Goal: Information Seeking & Learning: Learn about a topic

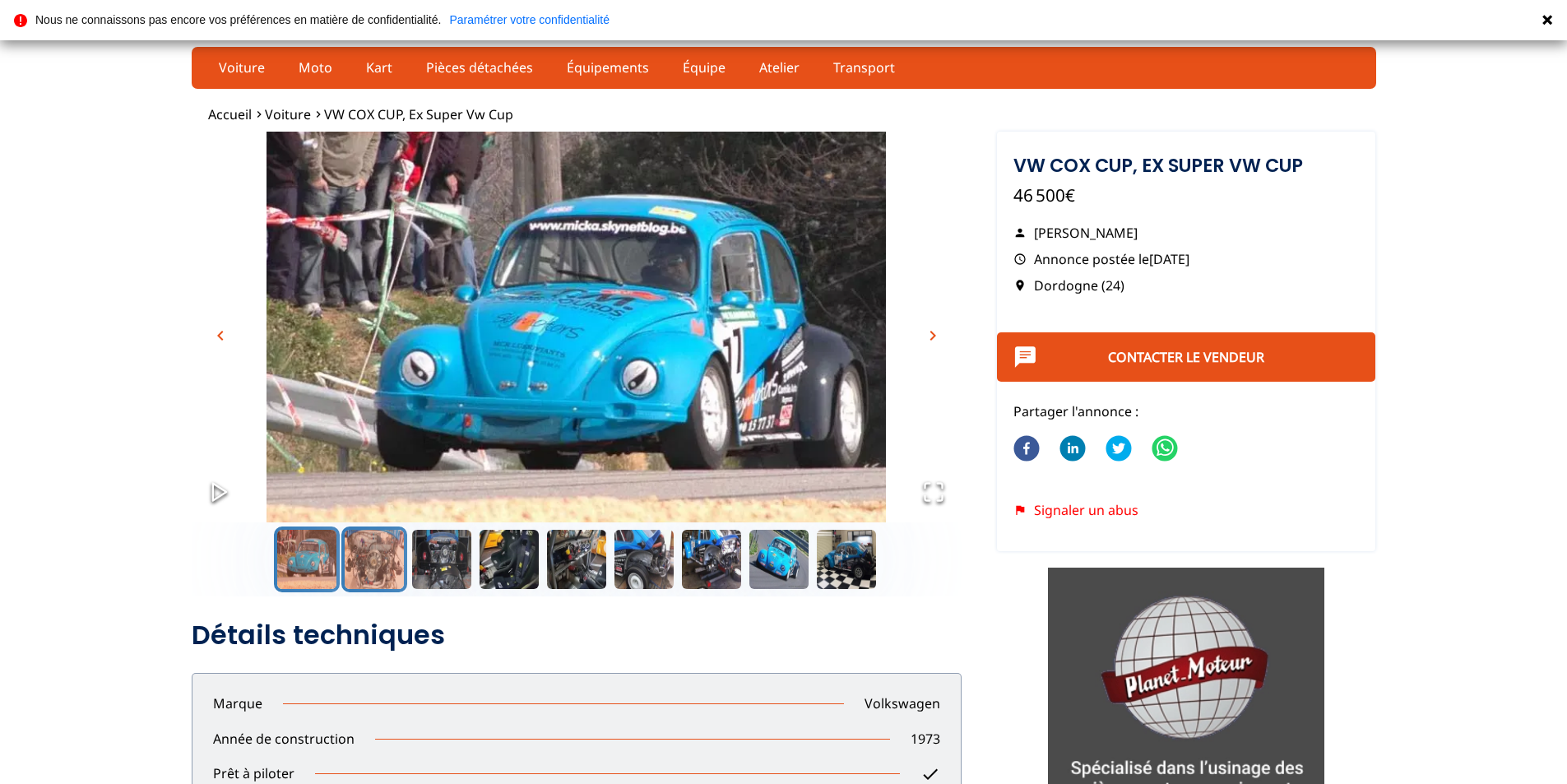
click at [350, 552] on button "Go to Slide 2" at bounding box center [374, 559] width 66 height 66
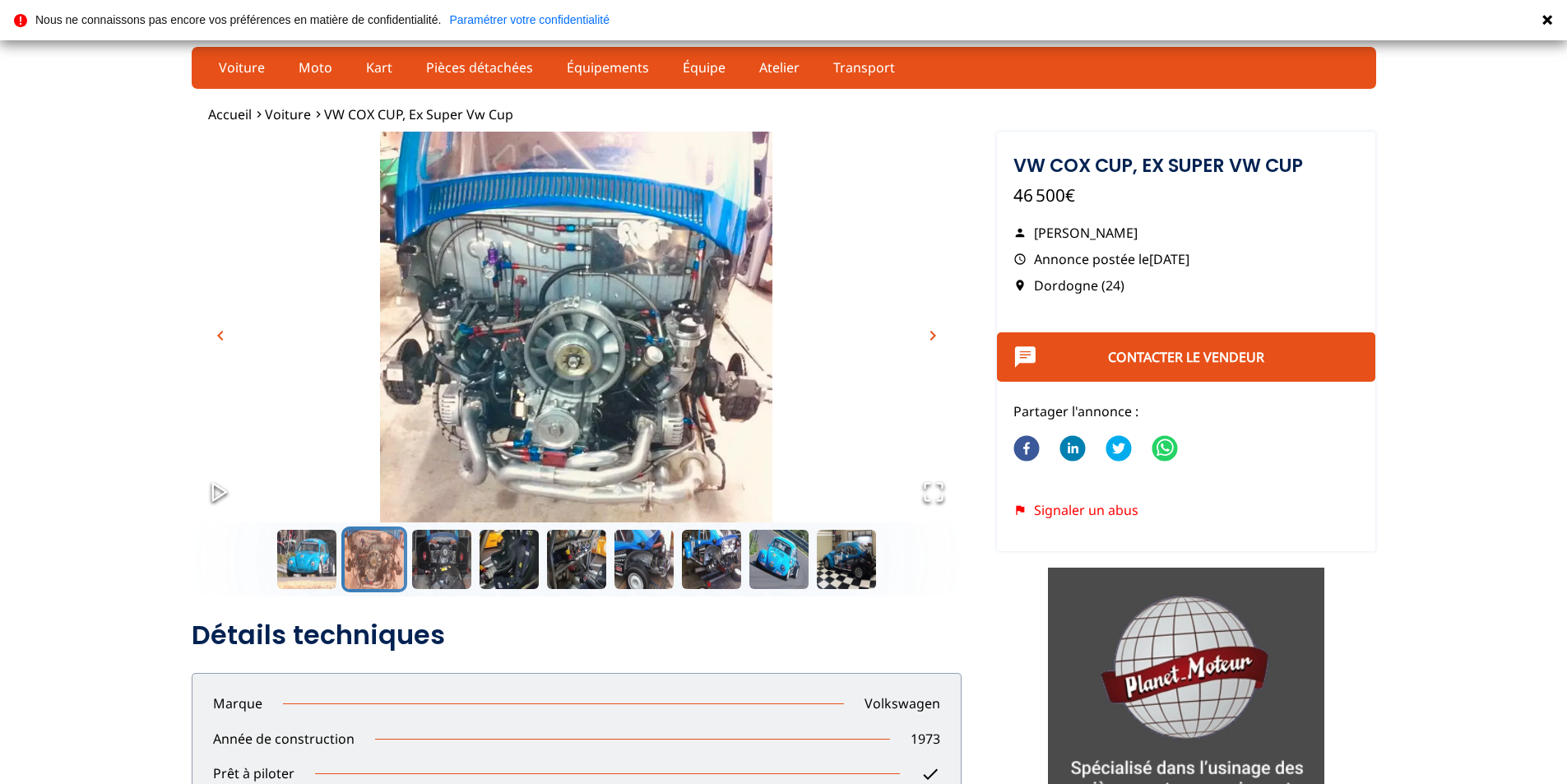
click at [934, 482] on icon "Open Fullscreen" at bounding box center [934, 492] width 23 height 23
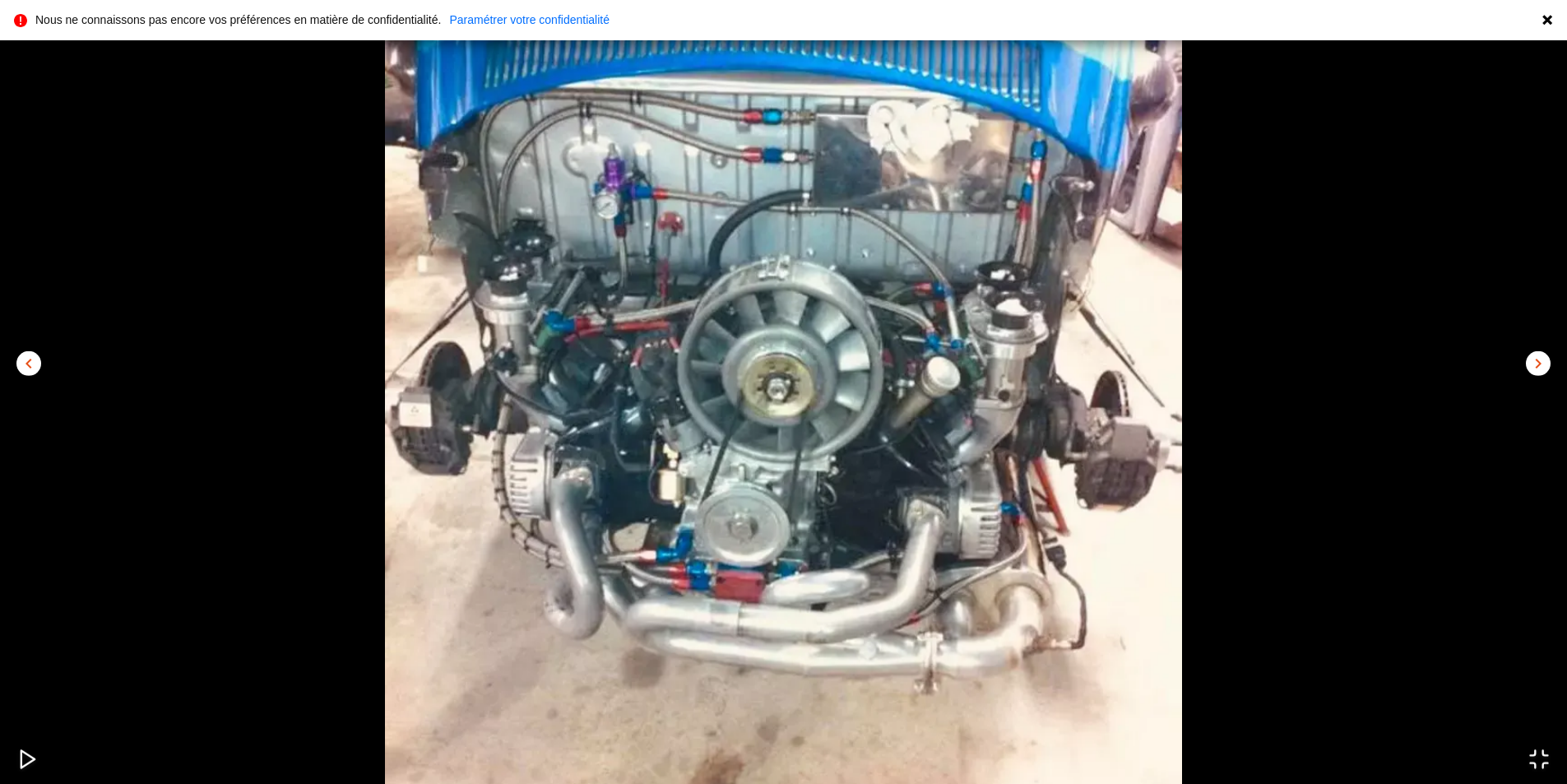
click at [23, 360] on span "chevron_left" at bounding box center [29, 363] width 20 height 20
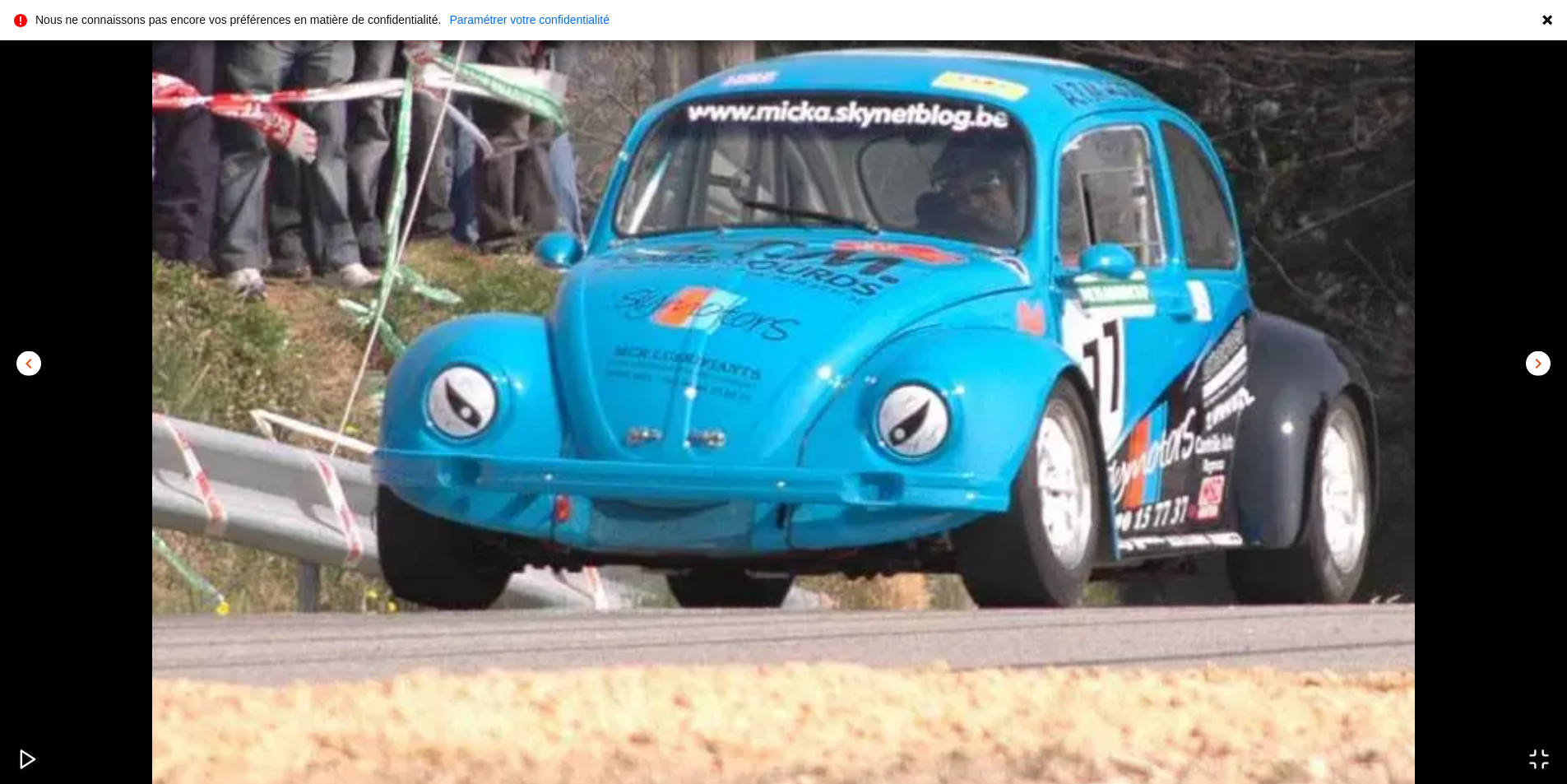
click at [31, 358] on span "chevron_left" at bounding box center [29, 363] width 20 height 20
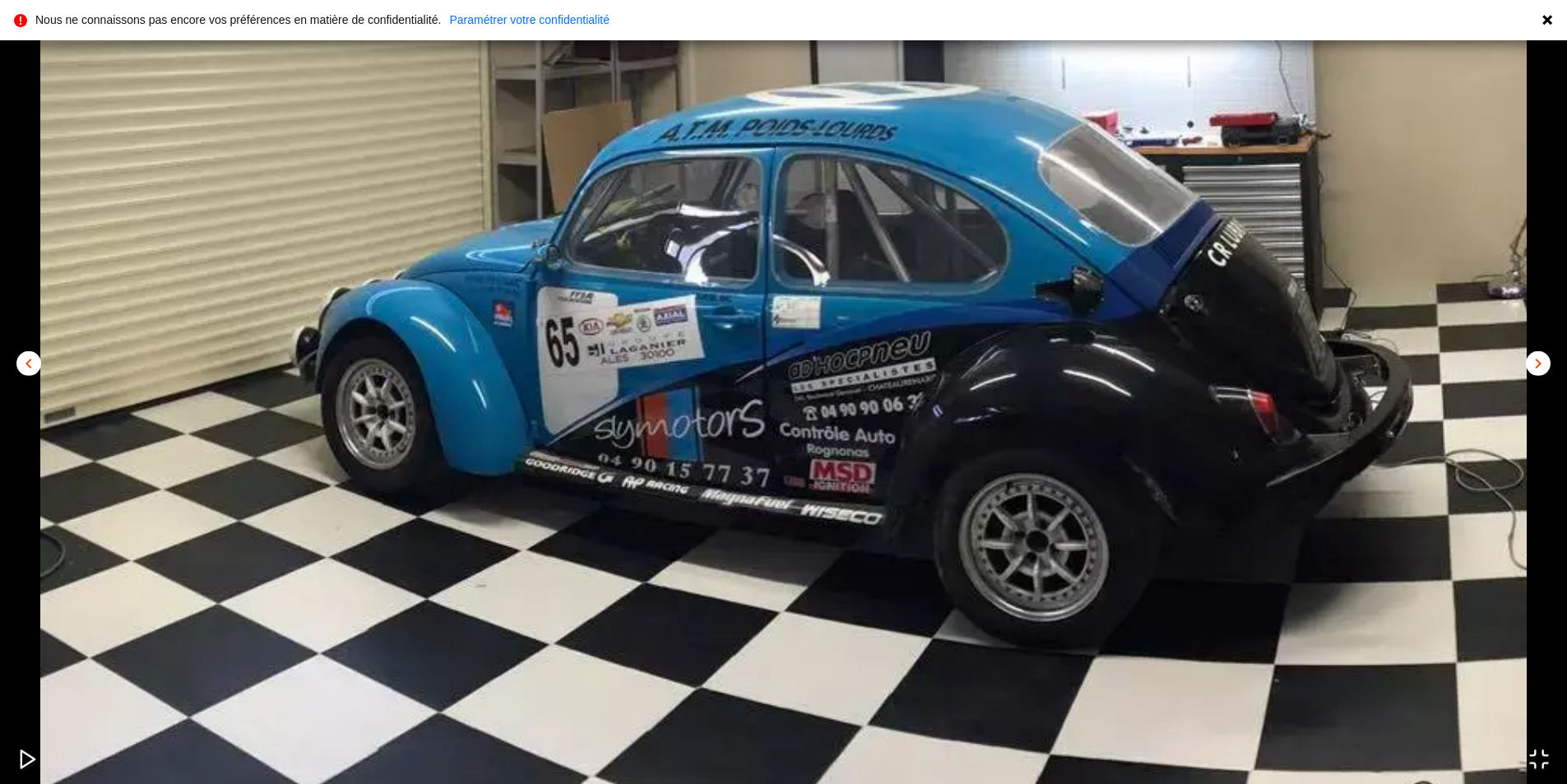
click at [31, 357] on span "chevron_left" at bounding box center [29, 363] width 20 height 20
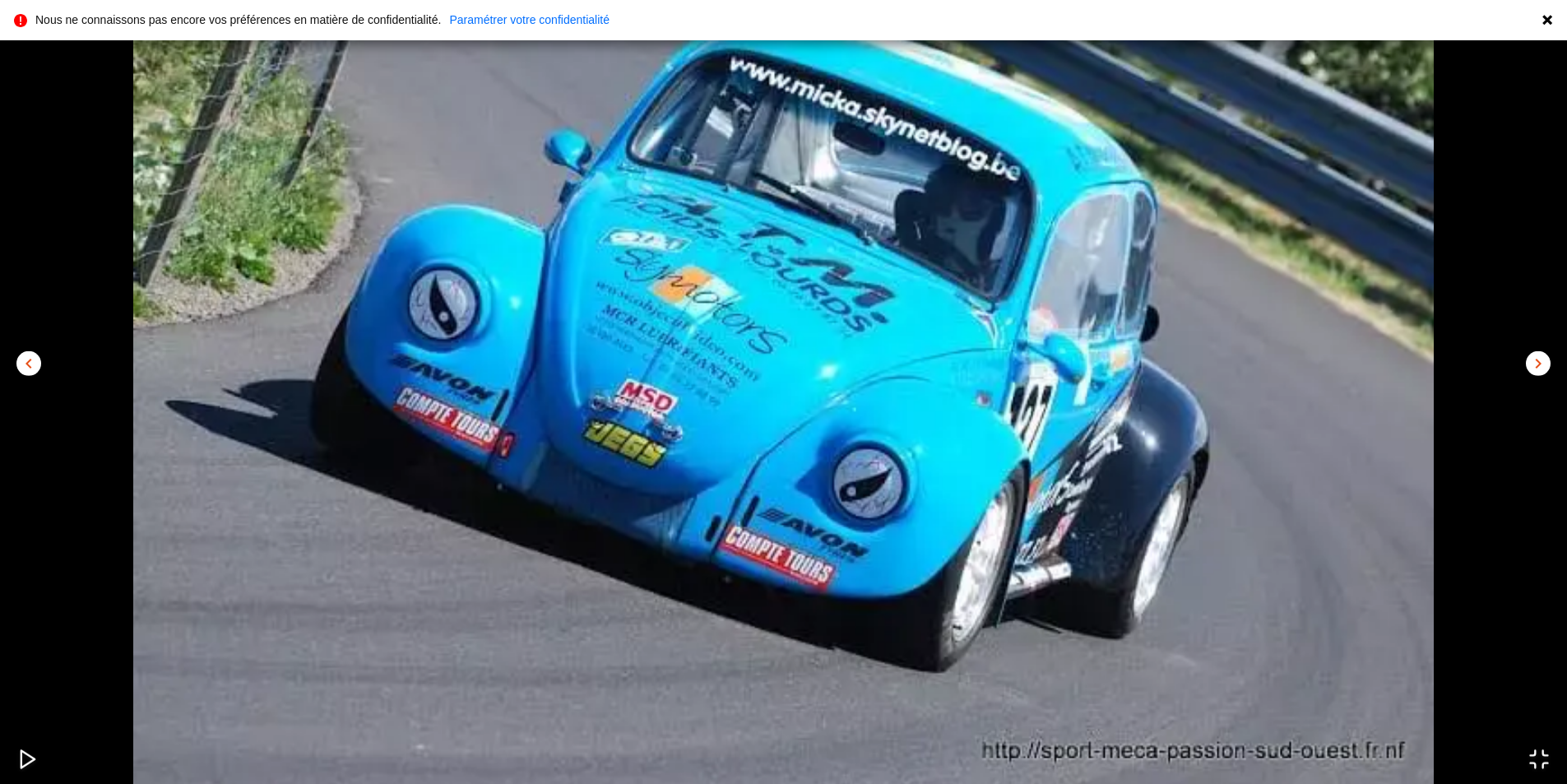
click at [31, 357] on span "chevron_left" at bounding box center [29, 363] width 20 height 20
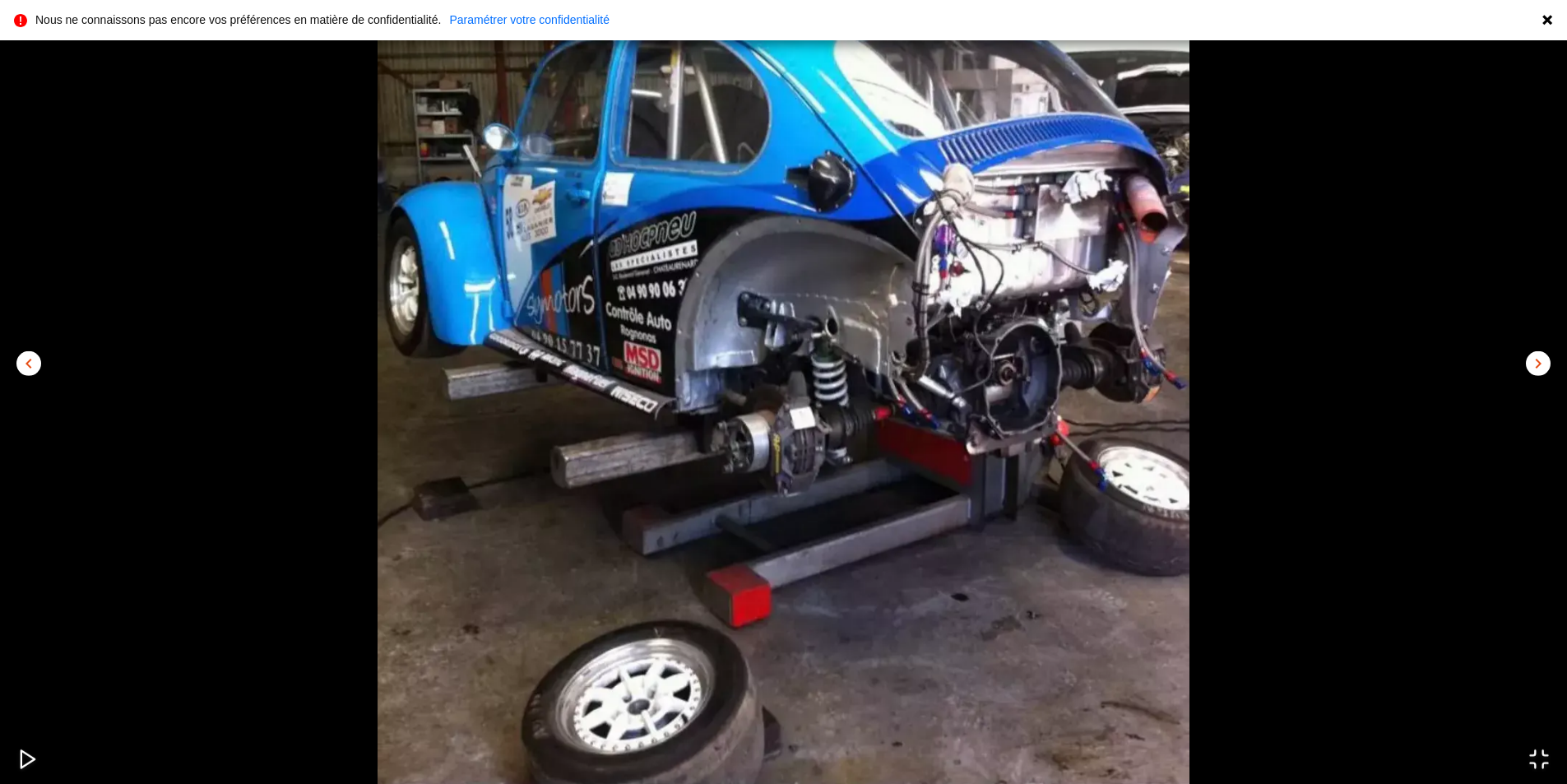
click at [34, 356] on span "chevron_left" at bounding box center [29, 363] width 20 height 20
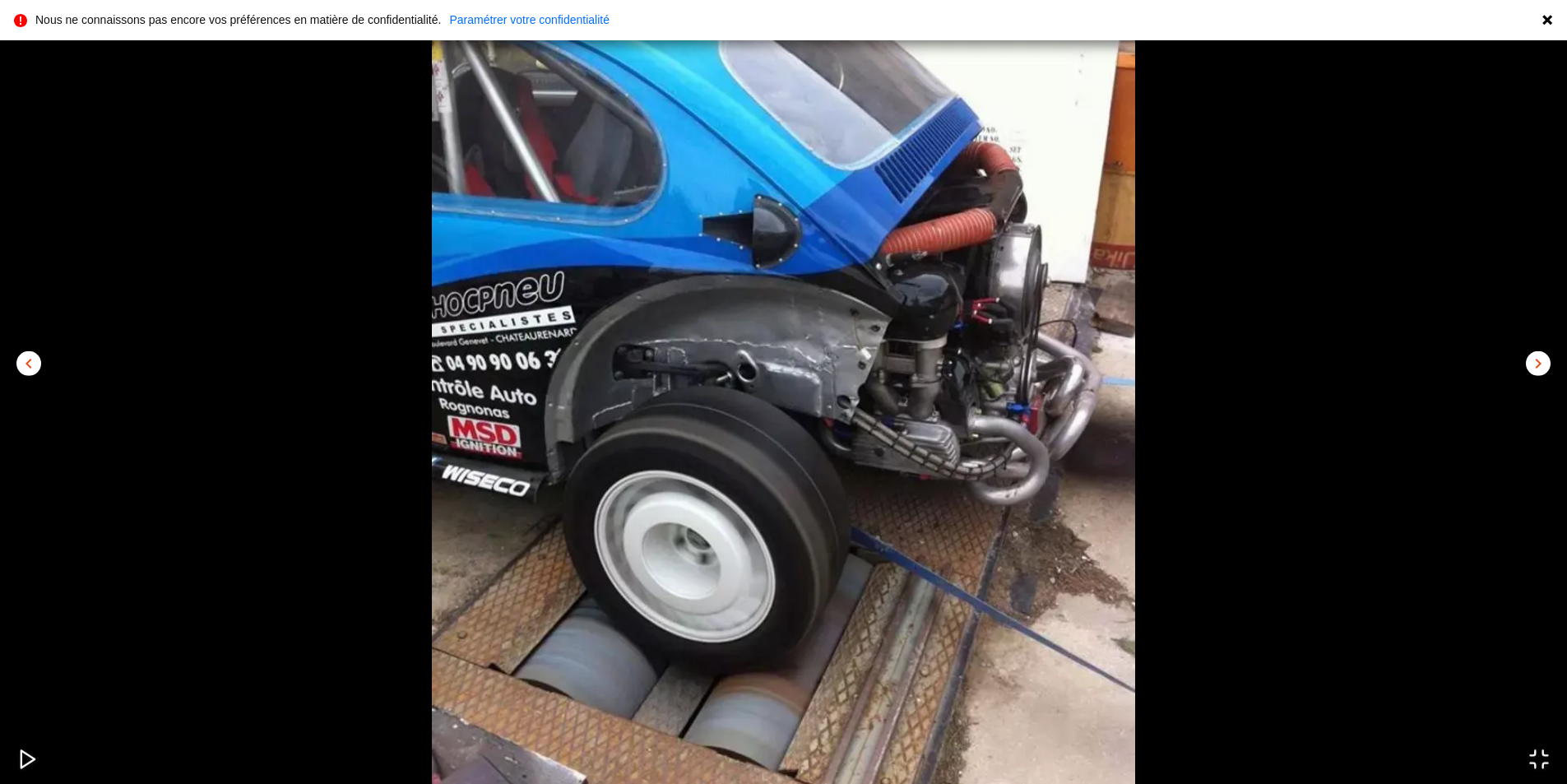
click at [34, 356] on span "chevron_left" at bounding box center [29, 363] width 20 height 20
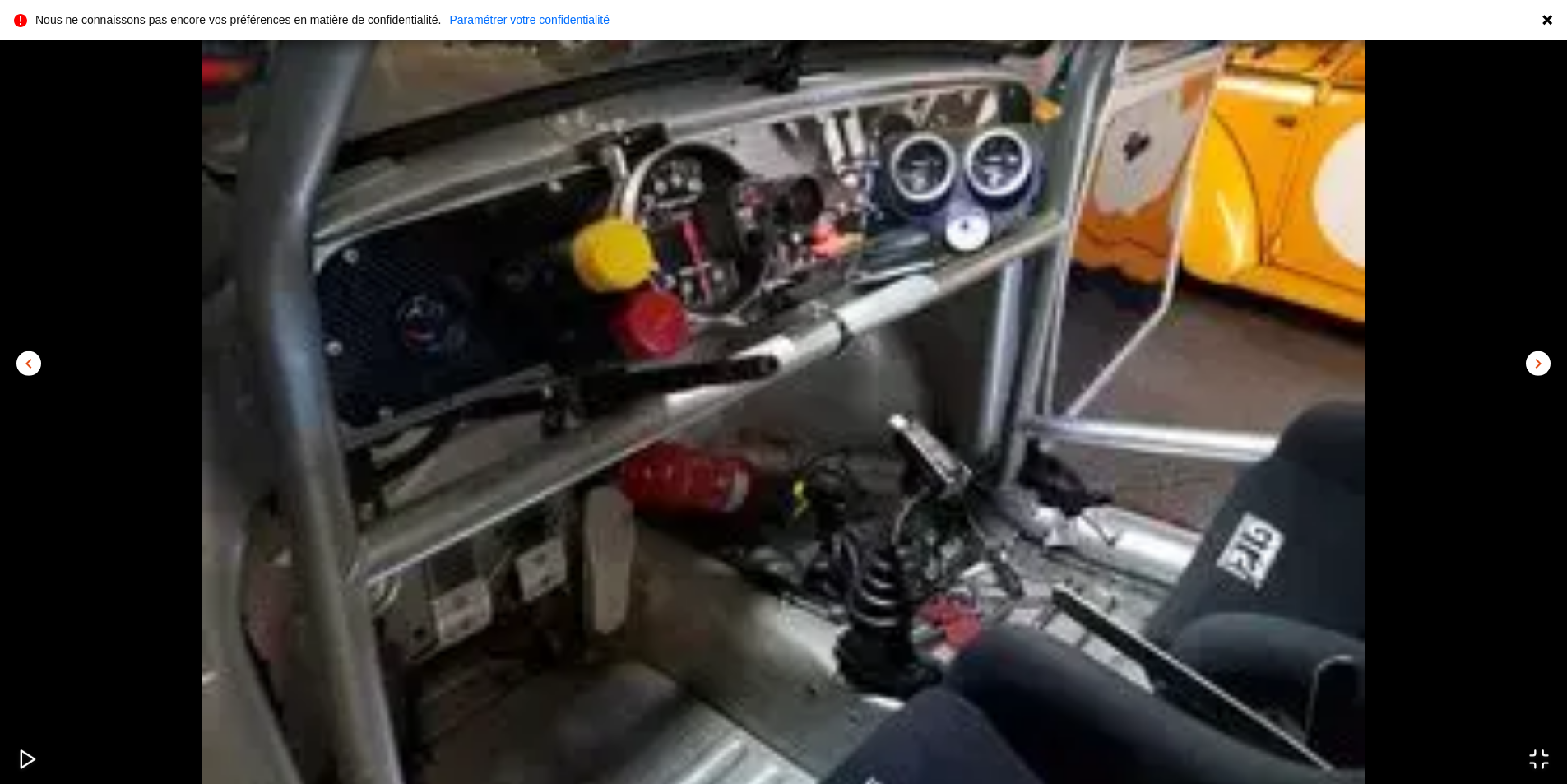
click at [36, 355] on span "chevron_left" at bounding box center [29, 363] width 20 height 20
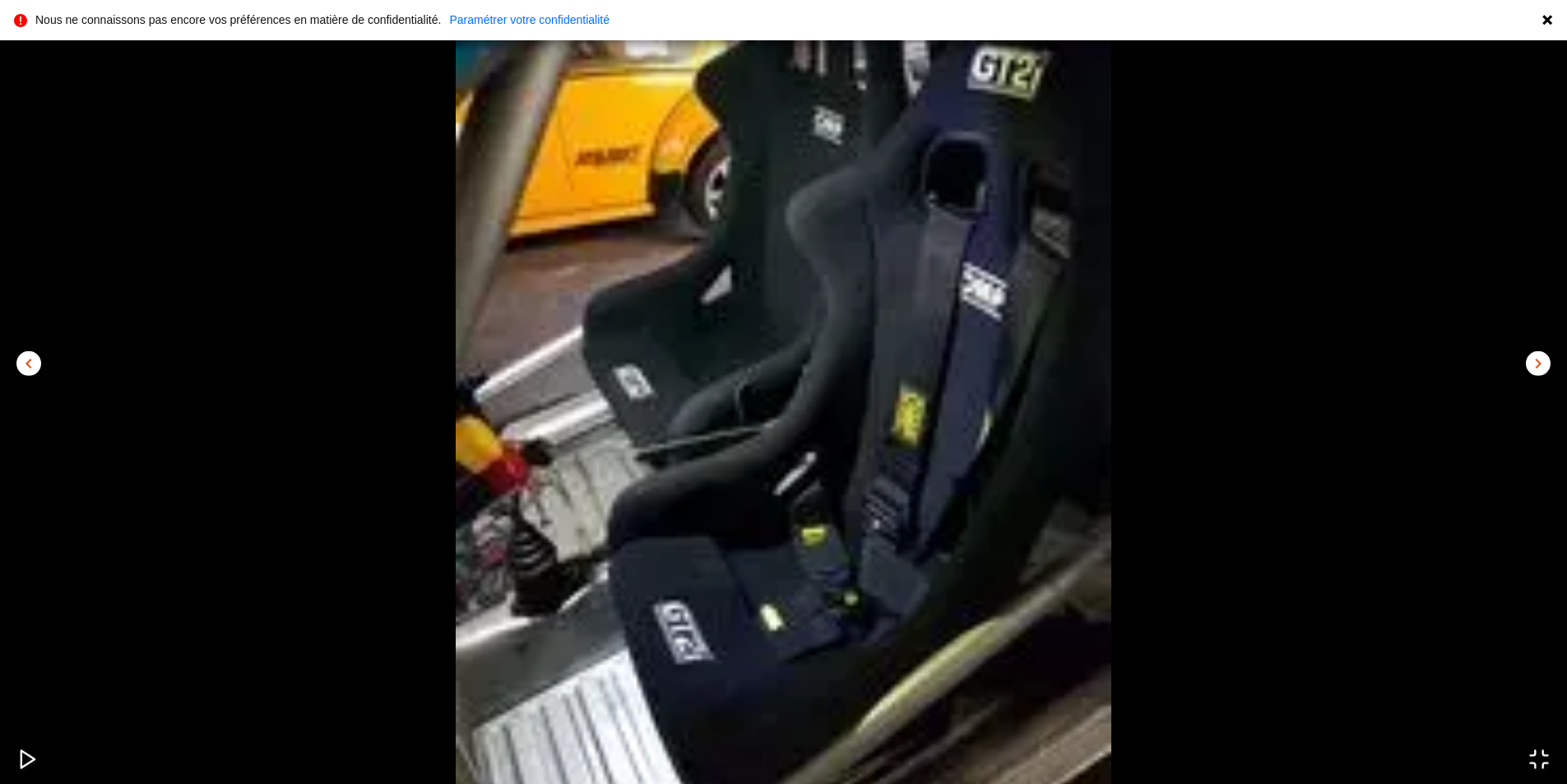
click at [36, 355] on span "chevron_left" at bounding box center [29, 363] width 20 height 20
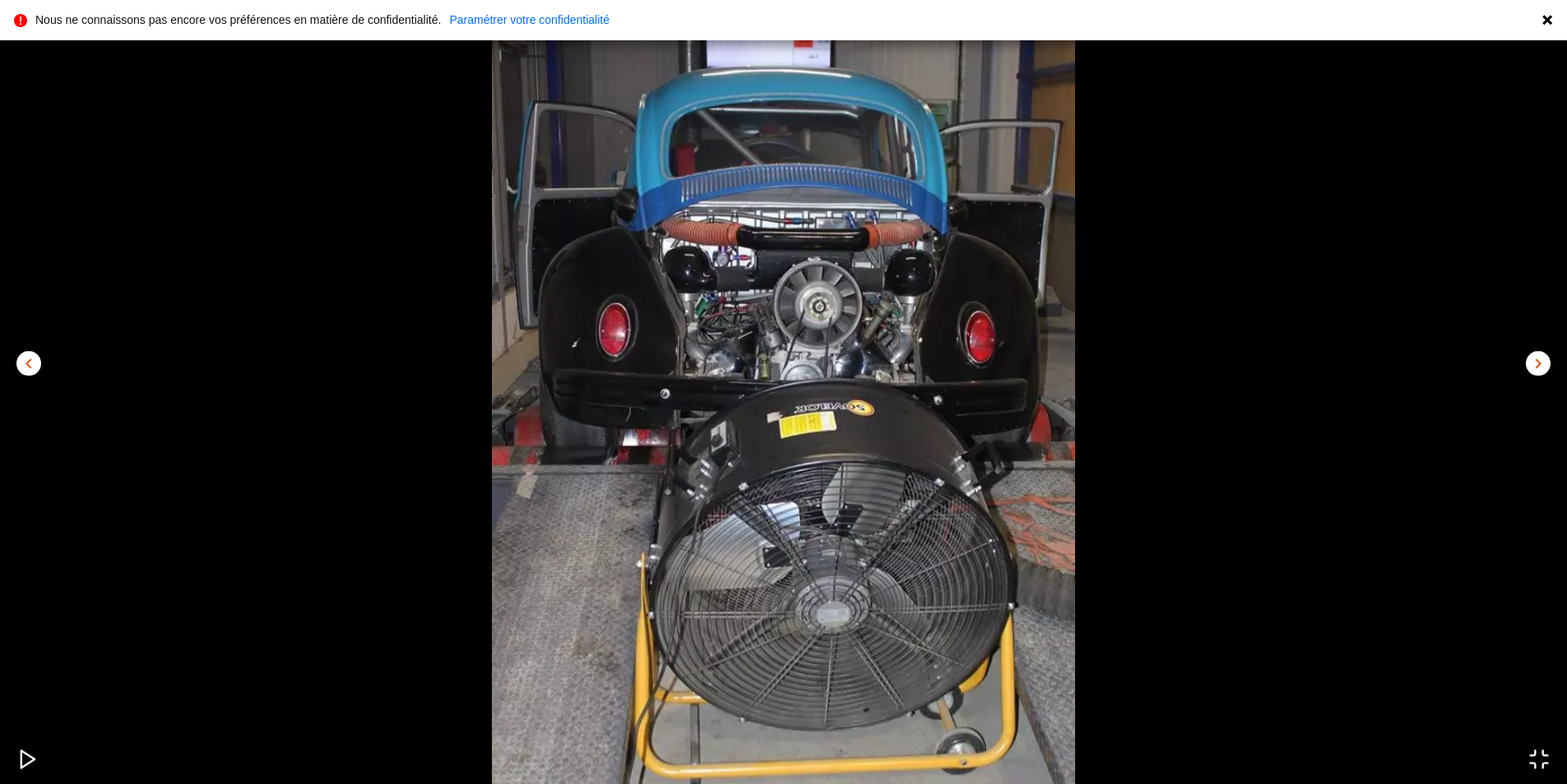
click at [37, 354] on span "chevron_left" at bounding box center [29, 363] width 20 height 20
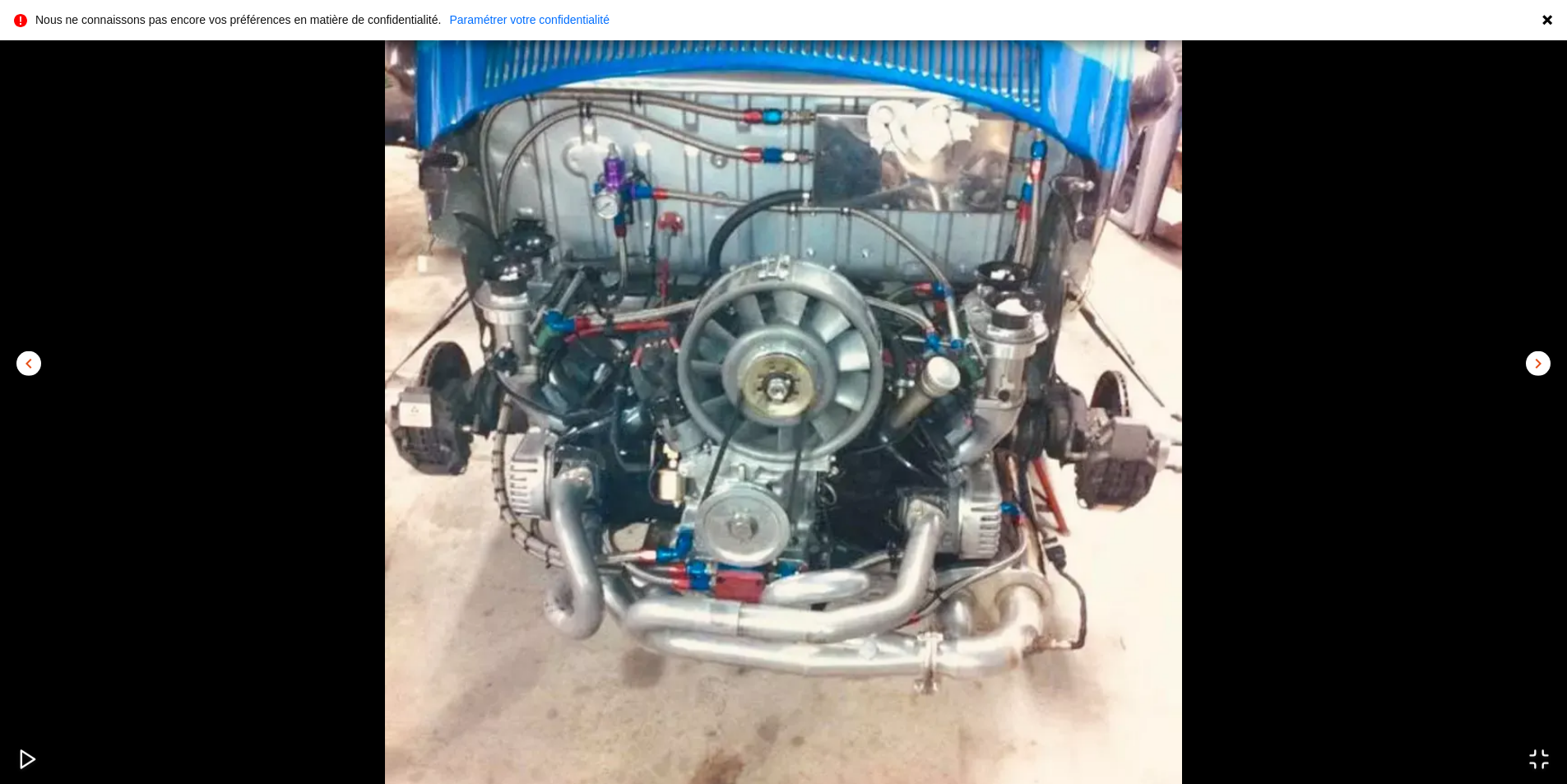
click at [1536, 360] on span "chevron_right" at bounding box center [1538, 363] width 20 height 20
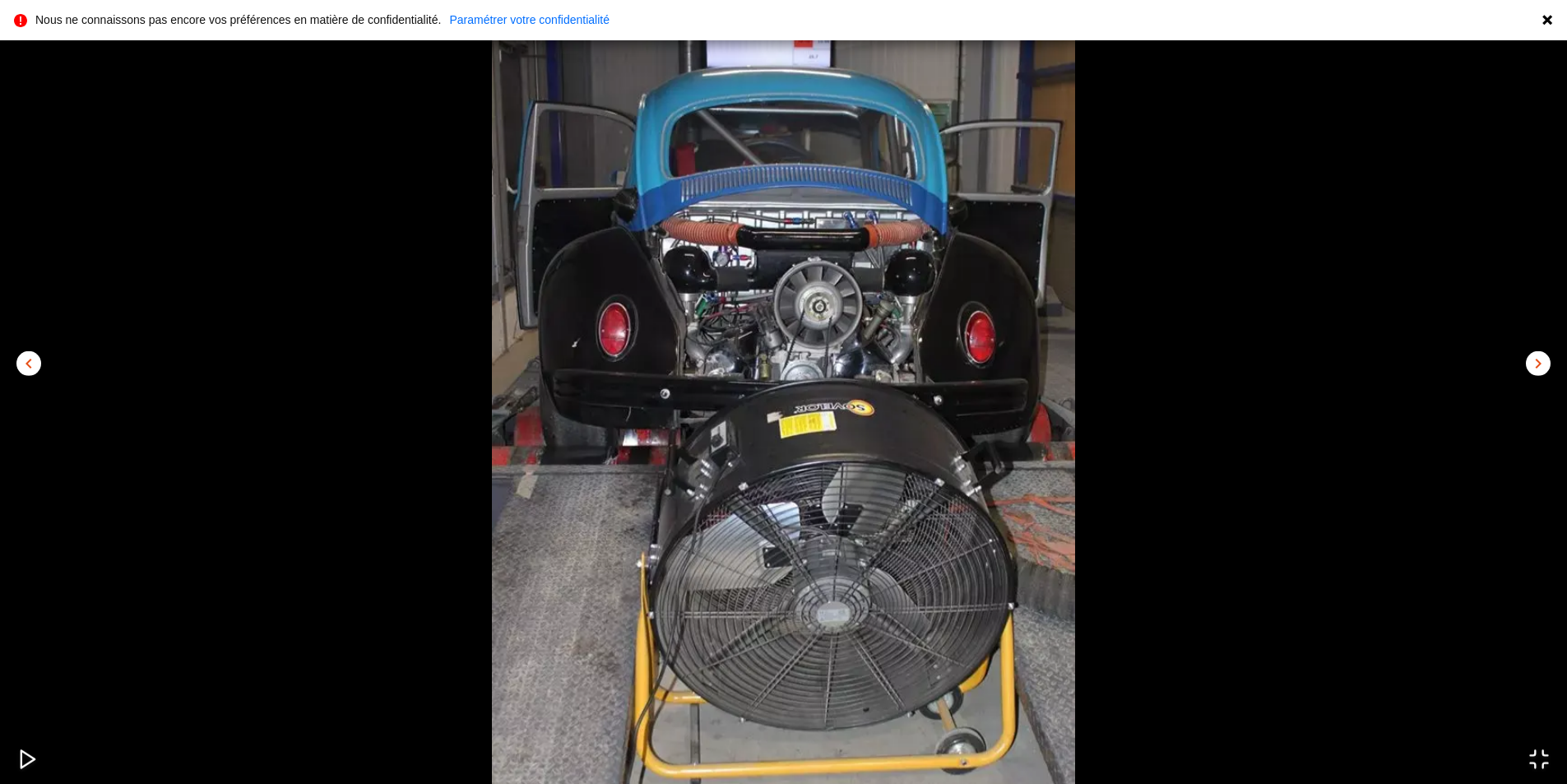
click at [1537, 354] on span "chevron_right" at bounding box center [1538, 363] width 20 height 20
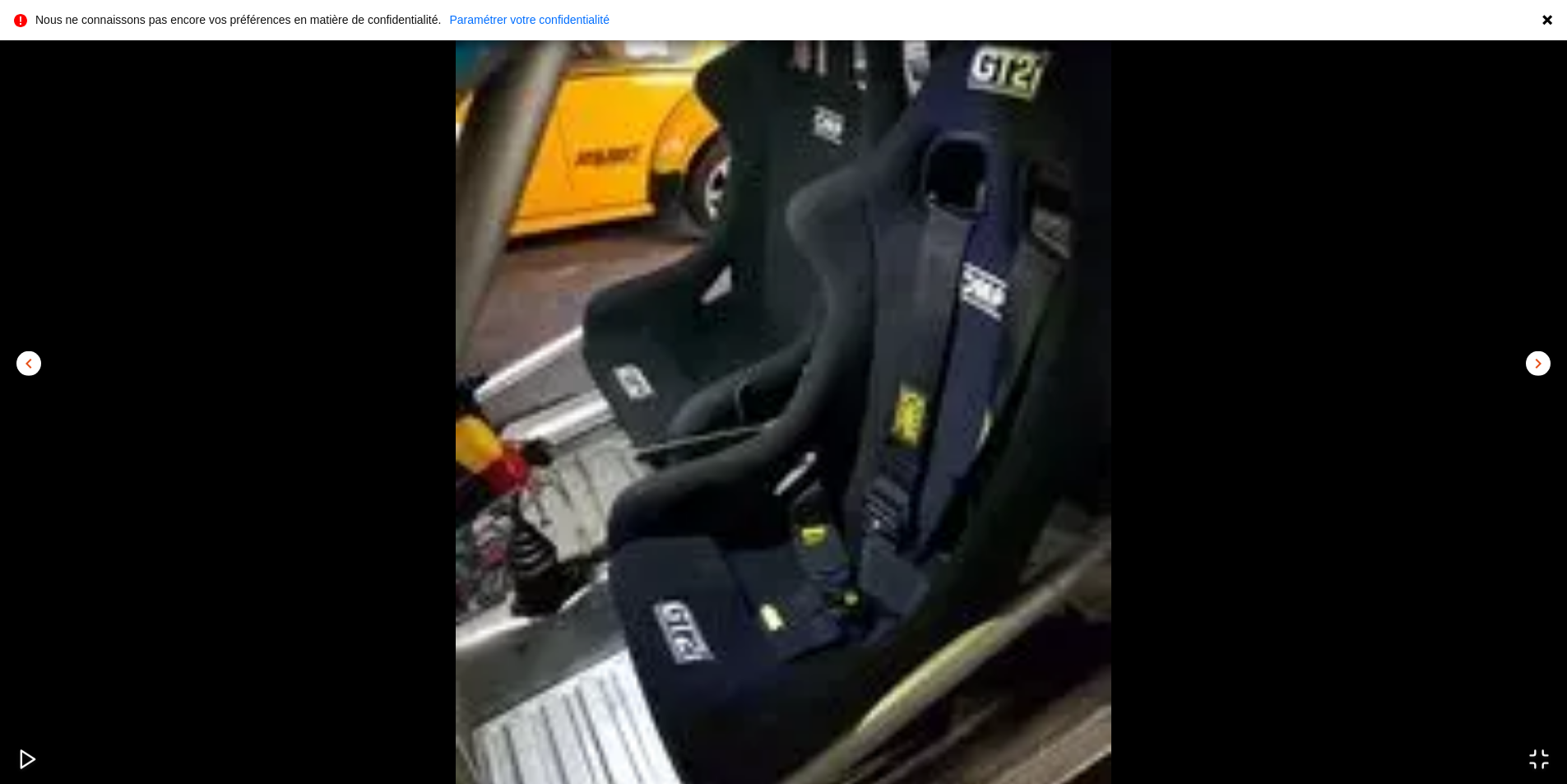
click at [1537, 354] on span "chevron_right" at bounding box center [1538, 363] width 20 height 20
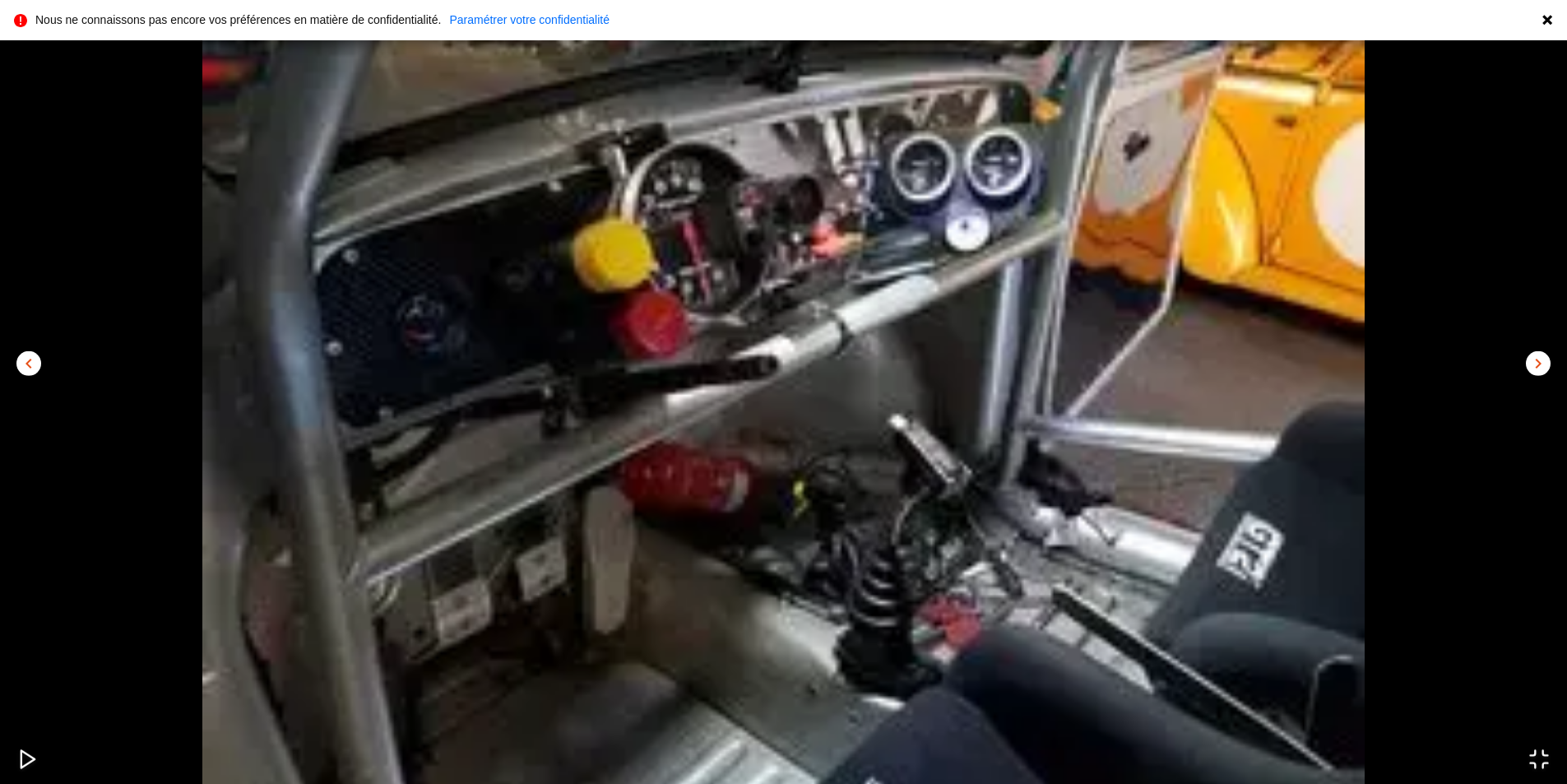
click at [1537, 354] on span "chevron_right" at bounding box center [1538, 363] width 20 height 20
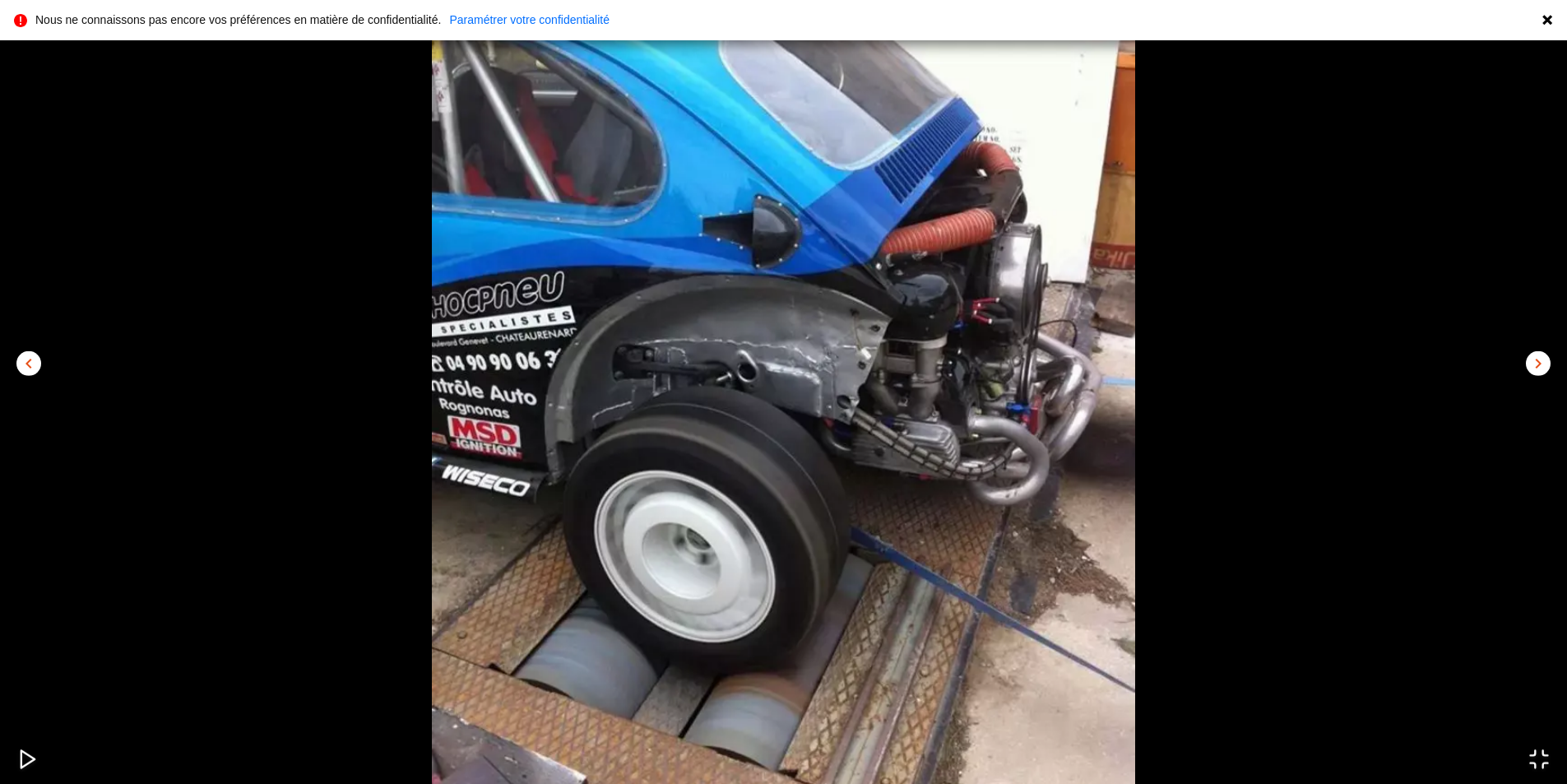
click at [1538, 351] on button "chevron_right" at bounding box center [1537, 362] width 24 height 24
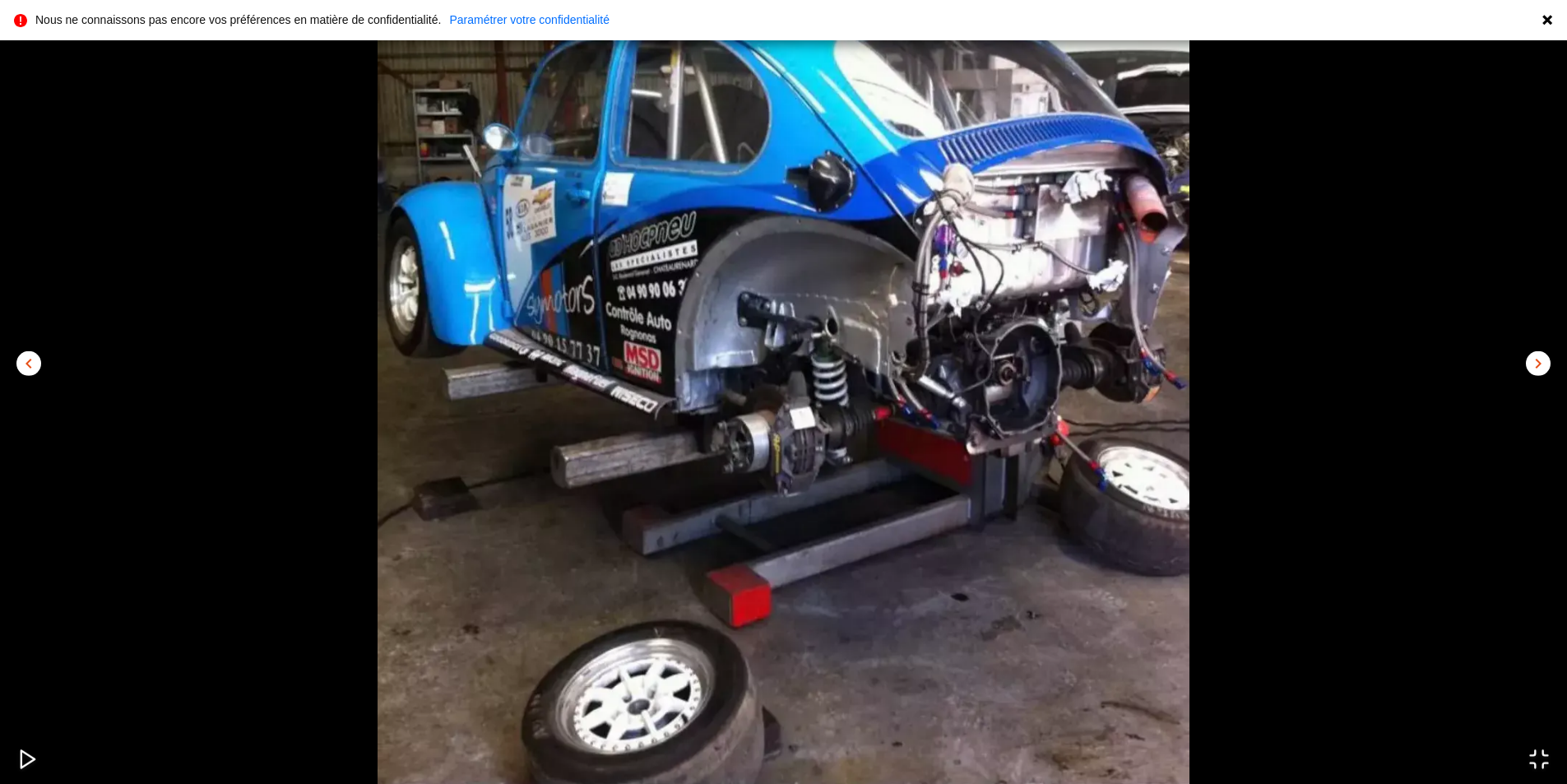
click at [1538, 351] on button "chevron_right" at bounding box center [1537, 362] width 24 height 24
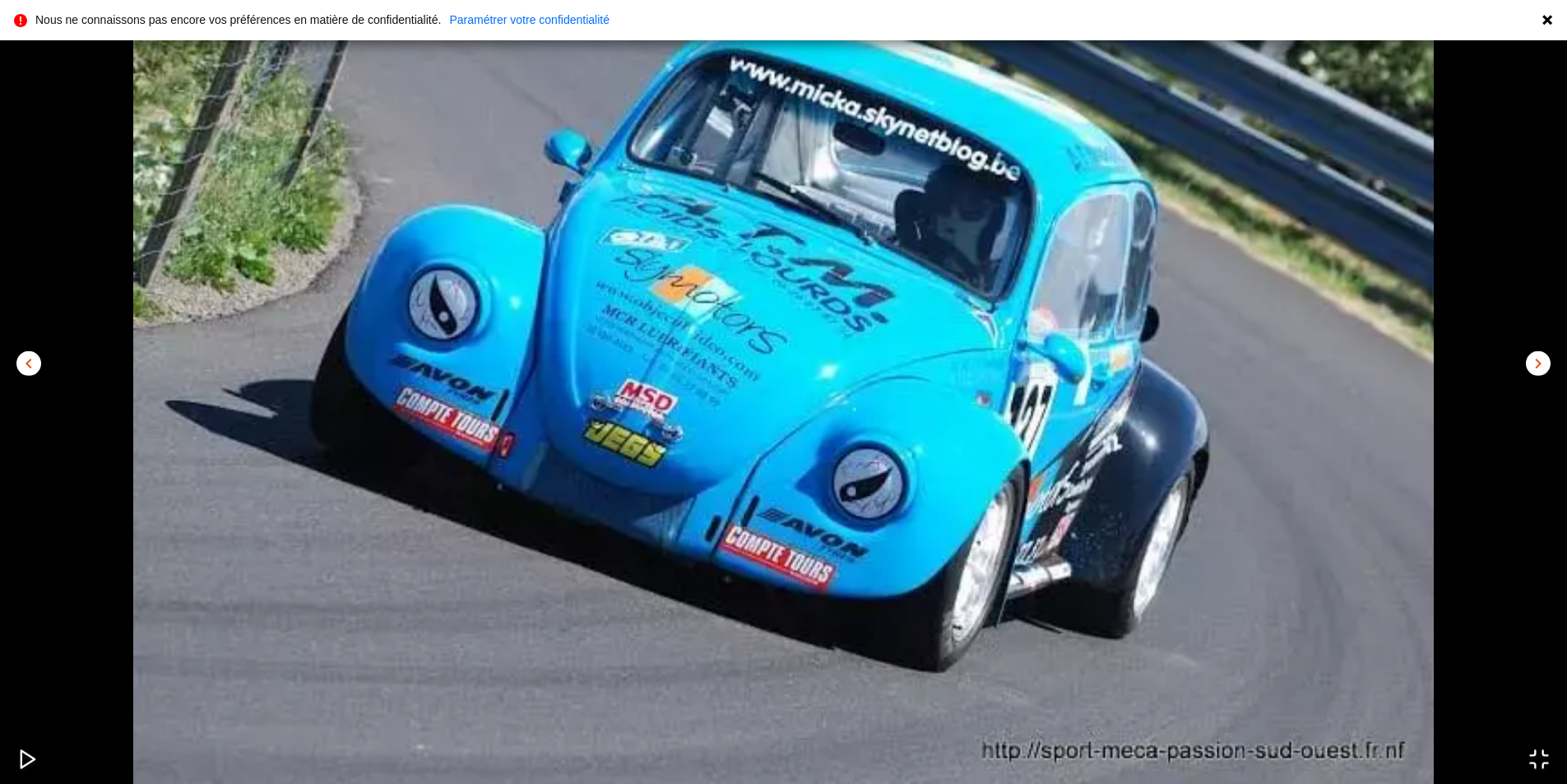
click at [1538, 351] on button "chevron_right" at bounding box center [1537, 362] width 24 height 24
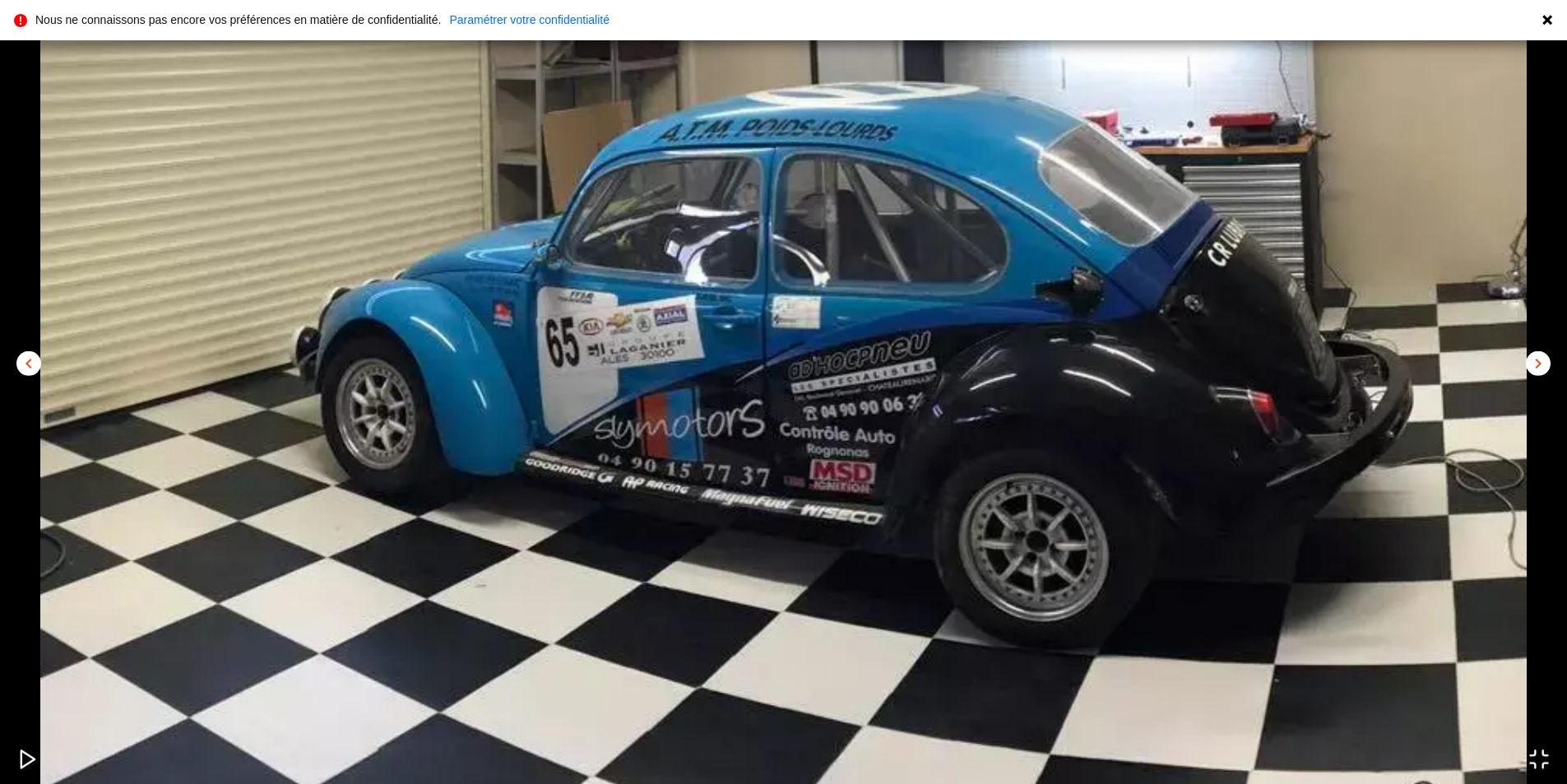
click at [1539, 350] on button "chevron_right" at bounding box center [1537, 362] width 24 height 24
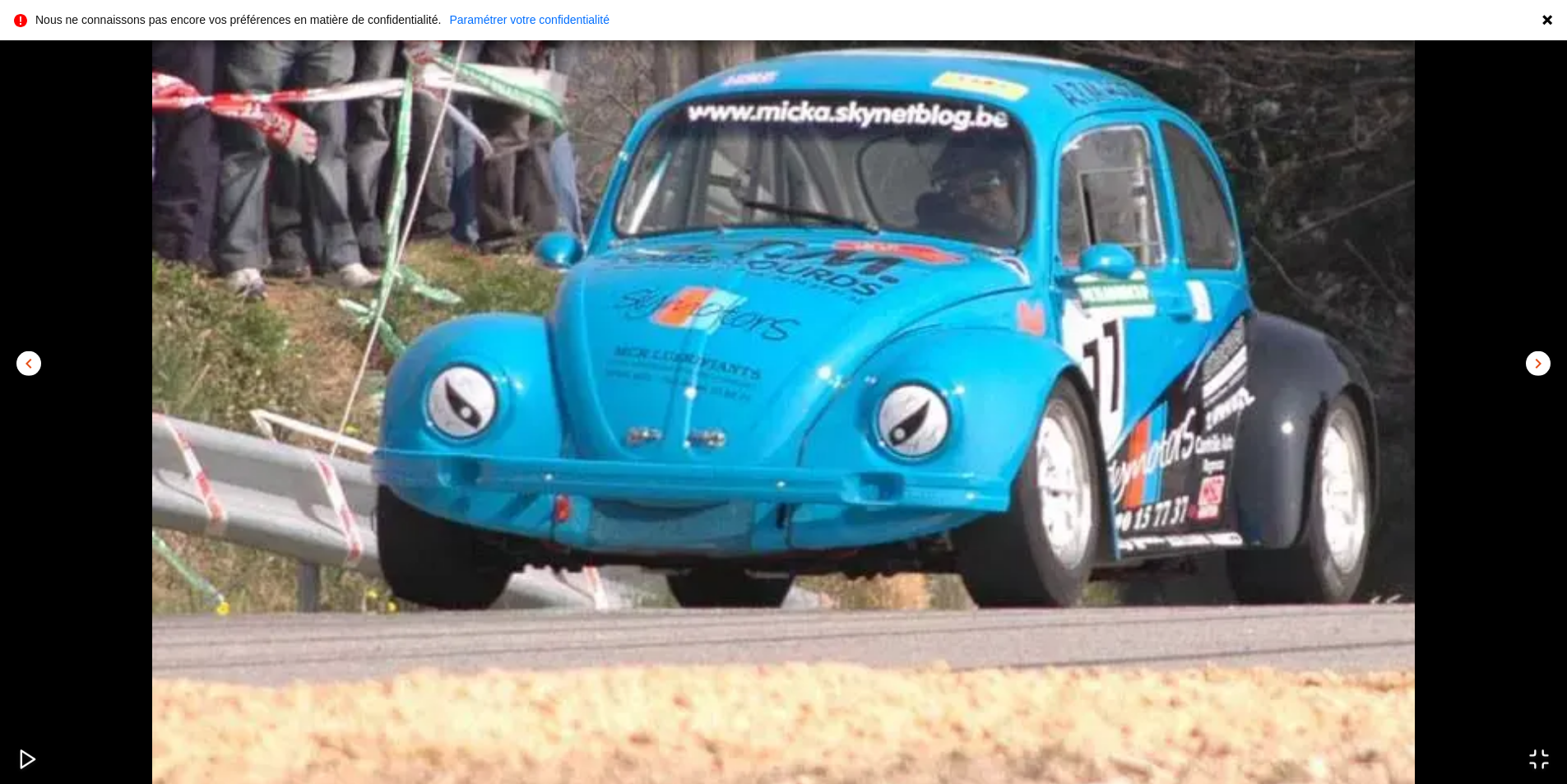
click at [1540, 347] on img "Go to Slide 1" at bounding box center [784, 354] width 1567 height 870
